Goal: Check status: Check status

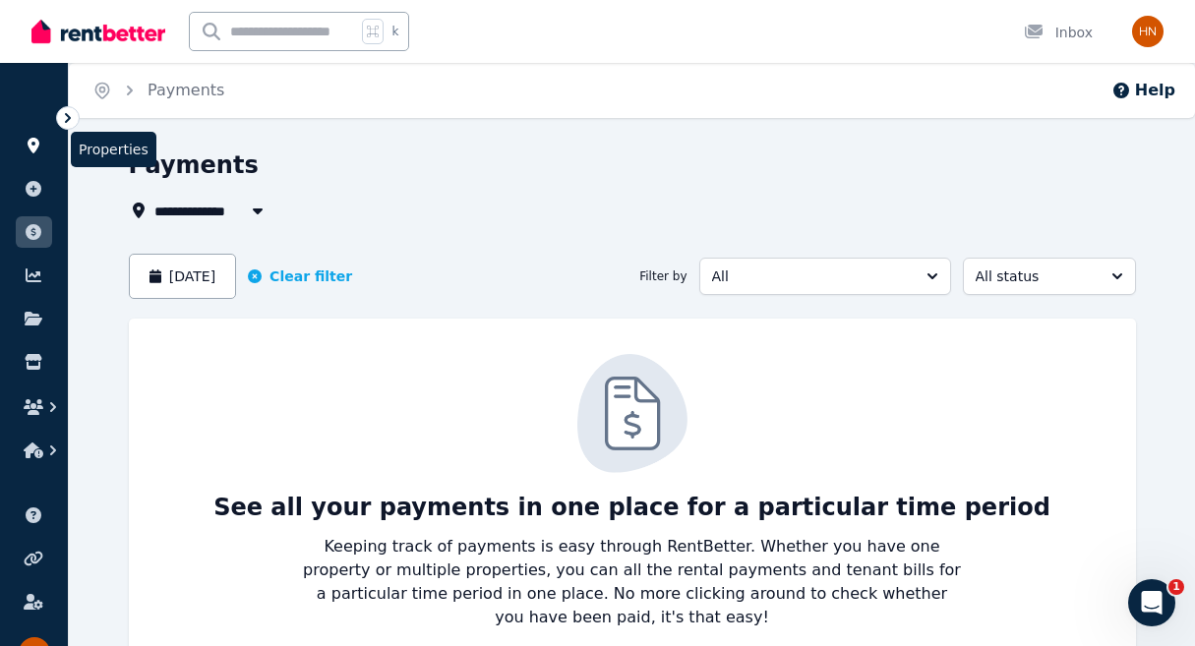
click at [39, 147] on icon at bounding box center [34, 146] width 20 height 16
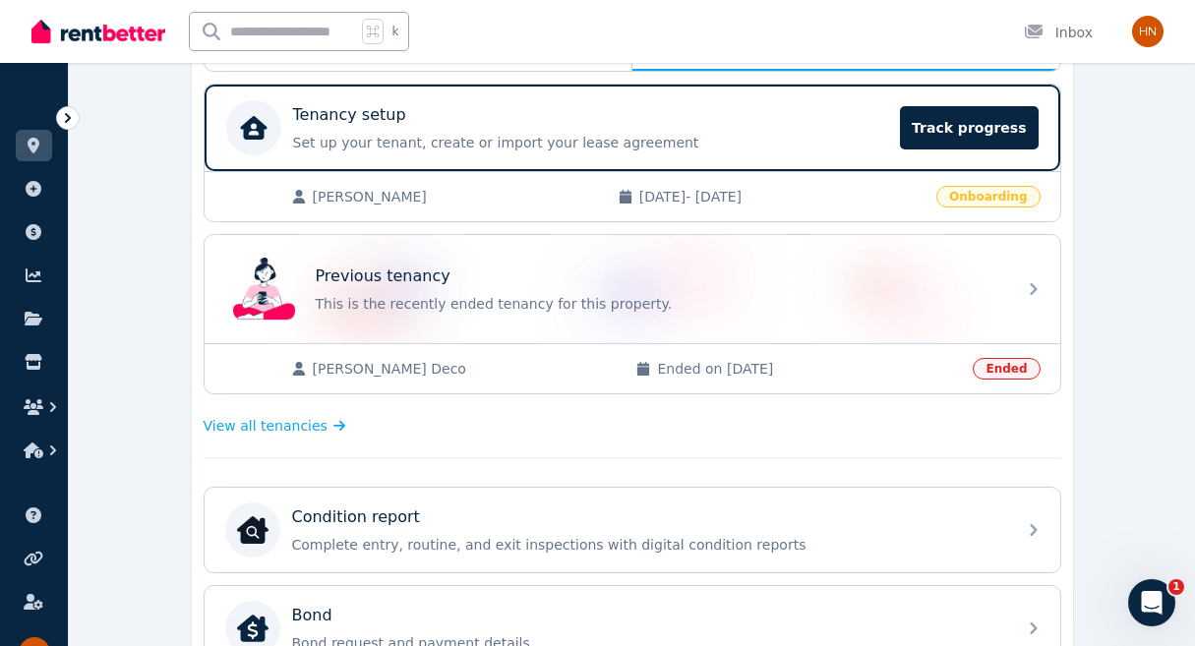
scroll to position [383, 0]
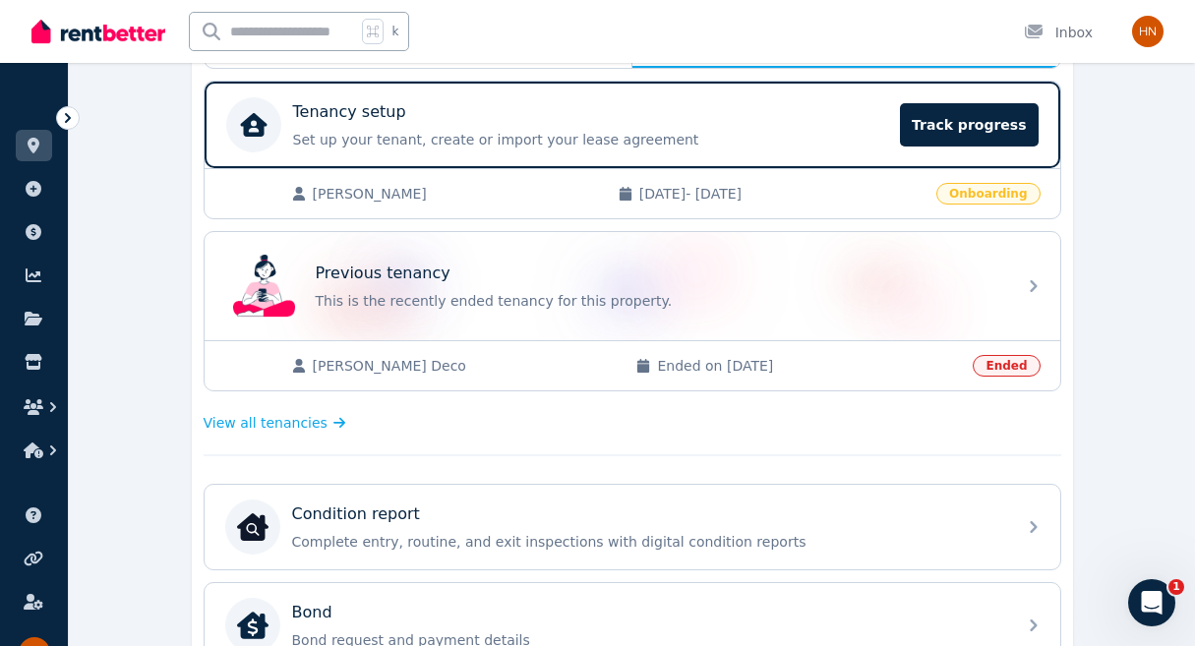
click at [749, 189] on span "[DATE] - [DATE]" at bounding box center [781, 194] width 285 height 20
click at [950, 140] on span "Track progress" at bounding box center [969, 124] width 138 height 43
